Goal: Check status: Check status

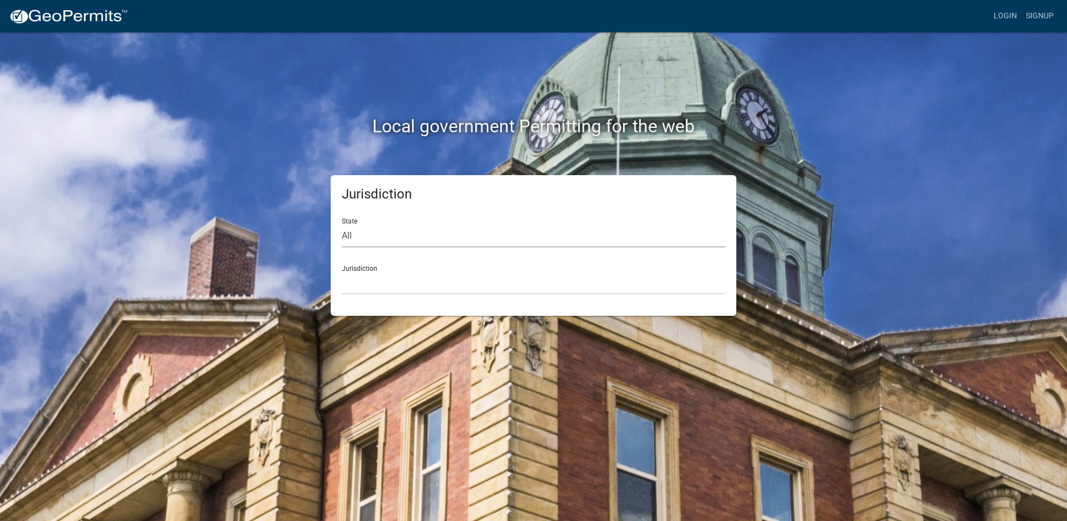
click at [398, 235] on select "All [US_STATE] [US_STATE] [US_STATE] [US_STATE] [US_STATE] [US_STATE] [US_STATE…" at bounding box center [533, 235] width 383 height 23
select select "[US_STATE]"
click at [342, 224] on select "All [US_STATE] [US_STATE] [US_STATE] [US_STATE] [US_STATE] [US_STATE] [US_STATE…" at bounding box center [533, 235] width 383 height 23
click at [364, 264] on div "Jurisdiction [GEOGRAPHIC_DATA], [US_STATE] [GEOGRAPHIC_DATA], [US_STATE] [GEOGR…" at bounding box center [533, 275] width 383 height 38
click at [365, 270] on div "Jurisdiction [GEOGRAPHIC_DATA], [US_STATE] [GEOGRAPHIC_DATA], [US_STATE] [GEOGR…" at bounding box center [533, 275] width 383 height 38
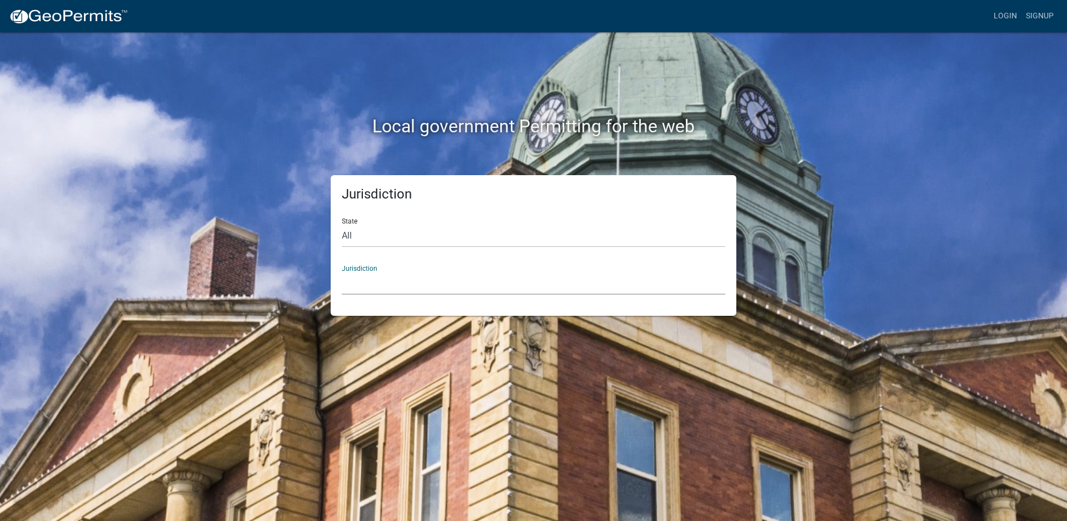
click at [489, 280] on select "[GEOGRAPHIC_DATA], [US_STATE] [GEOGRAPHIC_DATA], [US_STATE] [GEOGRAPHIC_DATA], …" at bounding box center [533, 283] width 383 height 23
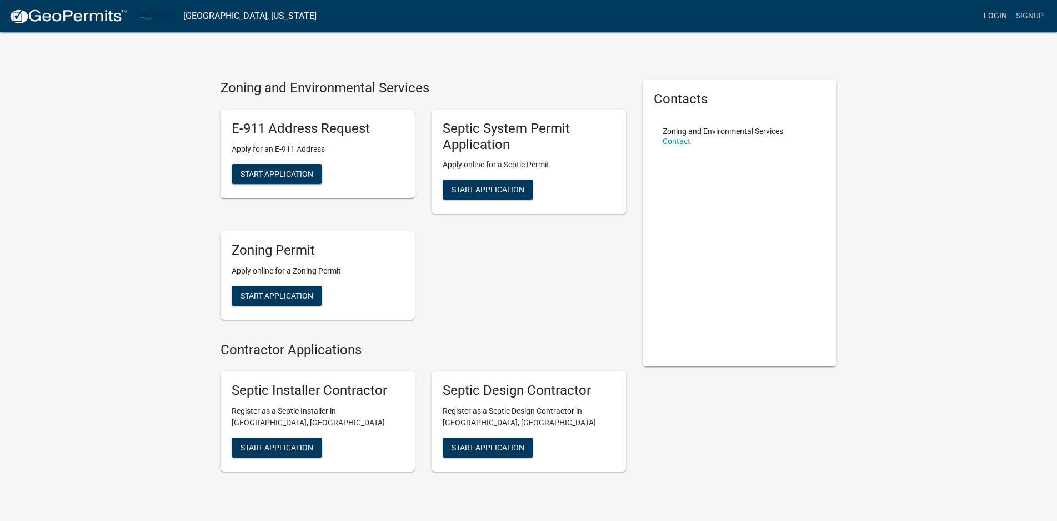
click at [997, 14] on link "Login" at bounding box center [995, 16] width 32 height 21
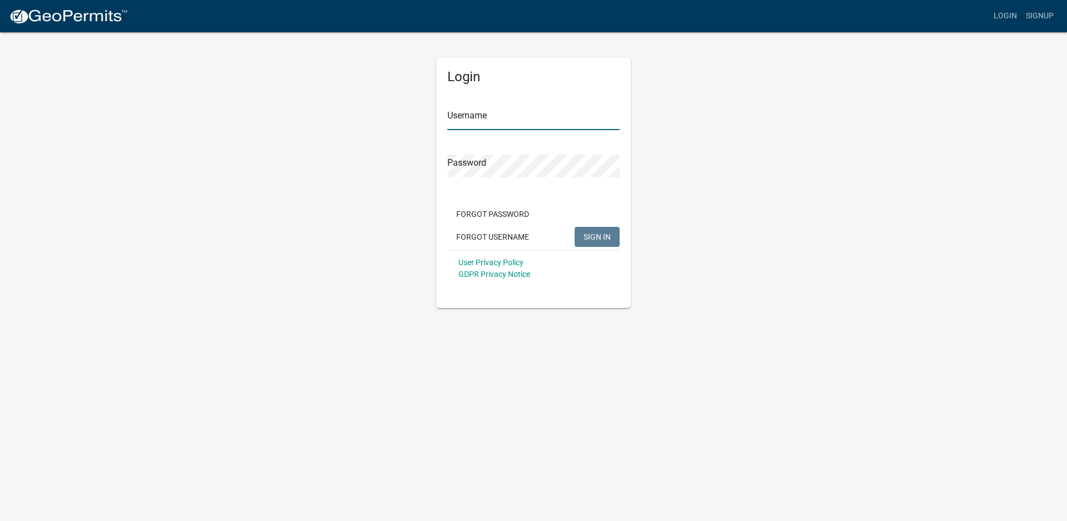
click at [485, 116] on input "Username" at bounding box center [533, 118] width 172 height 23
type input "rocnrog"
click at [594, 236] on span "SIGN IN" at bounding box center [596, 236] width 27 height 9
click at [603, 236] on span "SIGN IN" at bounding box center [596, 236] width 27 height 9
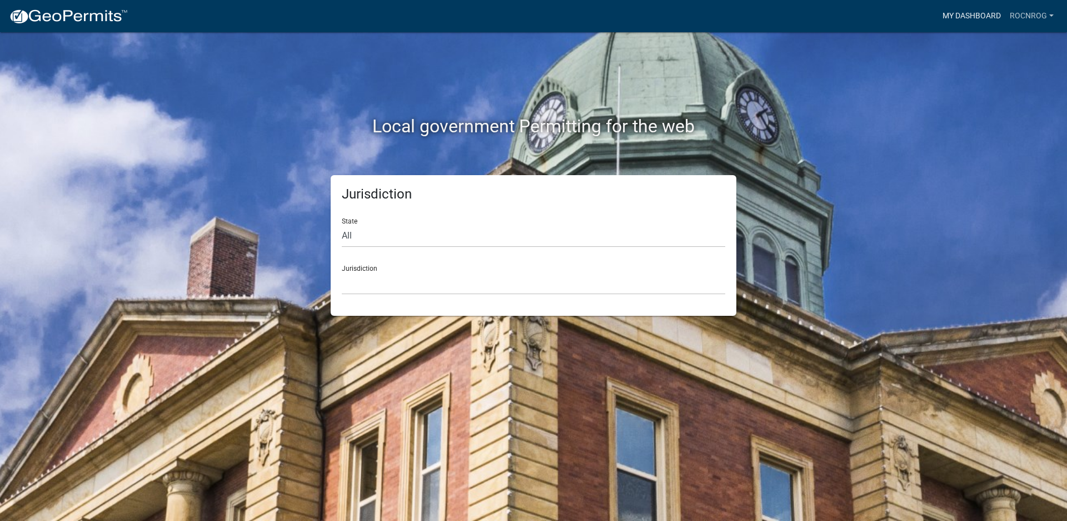
click at [985, 15] on link "My Dashboard" at bounding box center [971, 16] width 67 height 21
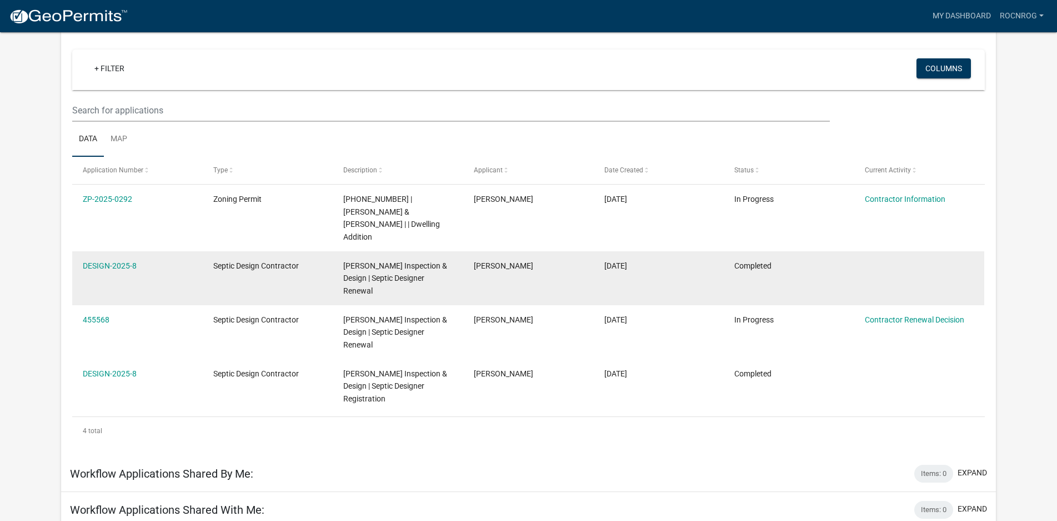
scroll to position [111, 0]
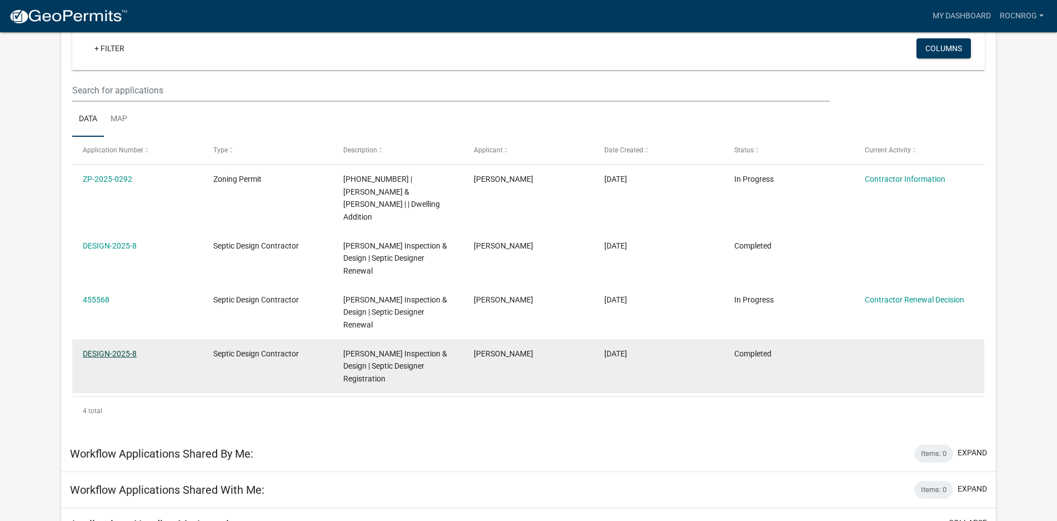
click at [114, 349] on link "DESIGN-2025-8" at bounding box center [110, 353] width 54 height 9
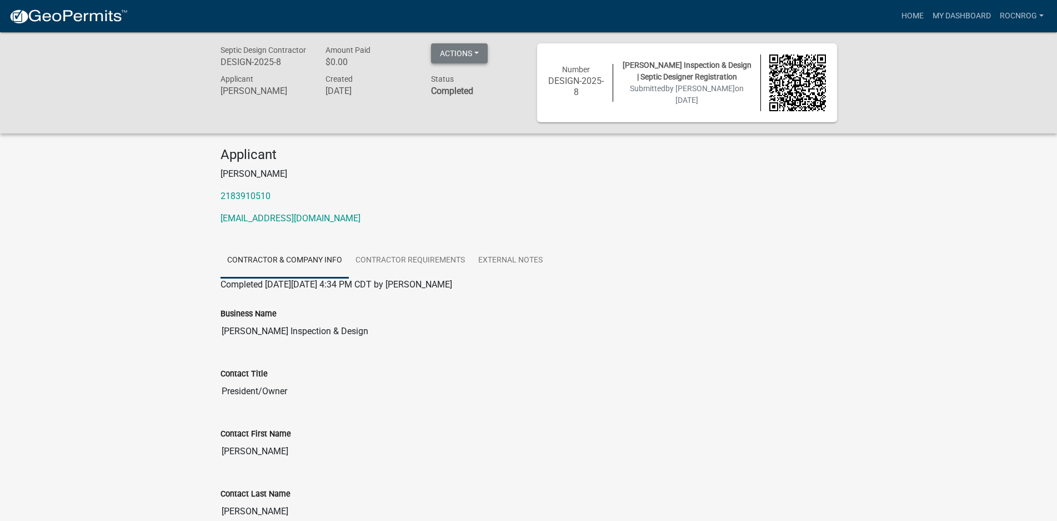
click at [478, 50] on button "Actions" at bounding box center [459, 53] width 57 height 20
click at [142, 92] on div "Septic Design Contractor DESIGN-2025-8 Amount Paid $0.00 Actions Printer Friend…" at bounding box center [528, 82] width 1057 height 101
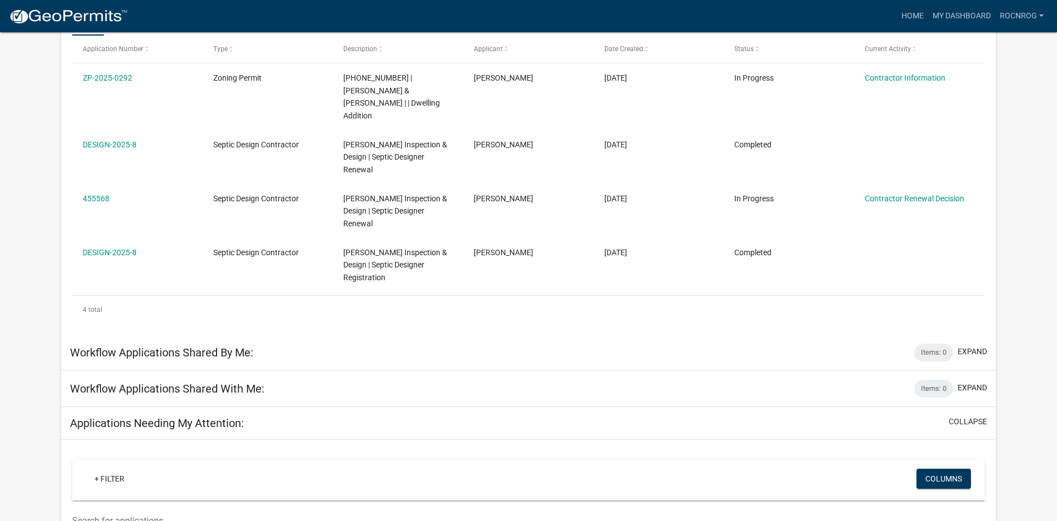
scroll to position [222, 0]
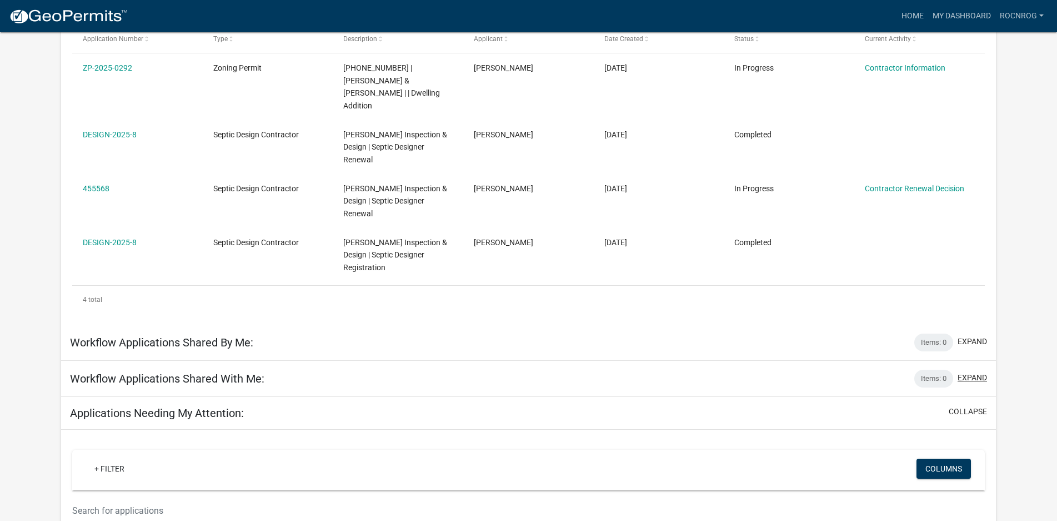
click at [971, 372] on button "expand" at bounding box center [972, 378] width 29 height 12
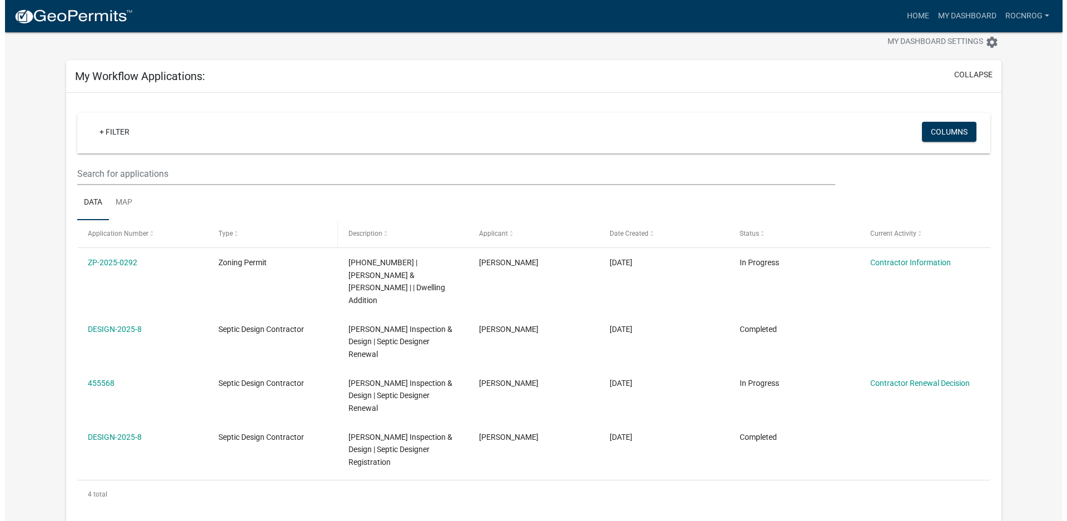
scroll to position [0, 0]
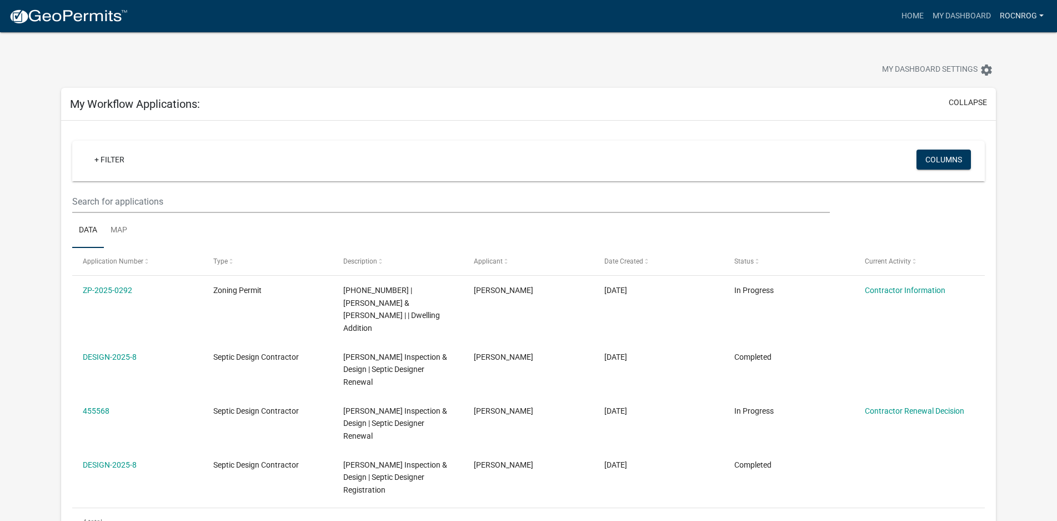
click at [1020, 13] on link "rocnrog" at bounding box center [1021, 16] width 53 height 21
click at [979, 107] on link "Logout" at bounding box center [1000, 108] width 95 height 27
